Goal: Transaction & Acquisition: Subscribe to service/newsletter

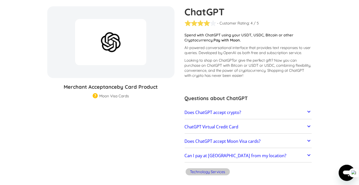
scroll to position [97, 0]
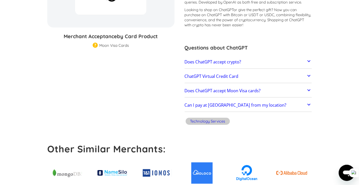
click at [123, 37] on span "by Card Product" at bounding box center [137, 36] width 41 height 6
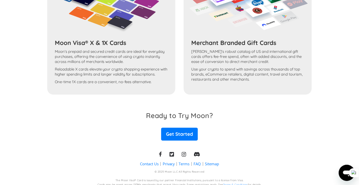
scroll to position [447, 0]
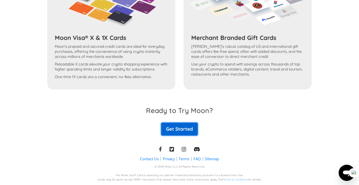
click at [190, 133] on link "Get Started" at bounding box center [179, 129] width 36 height 13
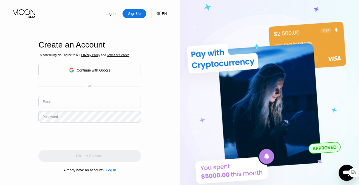
click at [108, 70] on div "Continue with Google" at bounding box center [94, 70] width 34 height 4
